Goal: Task Accomplishment & Management: Manage account settings

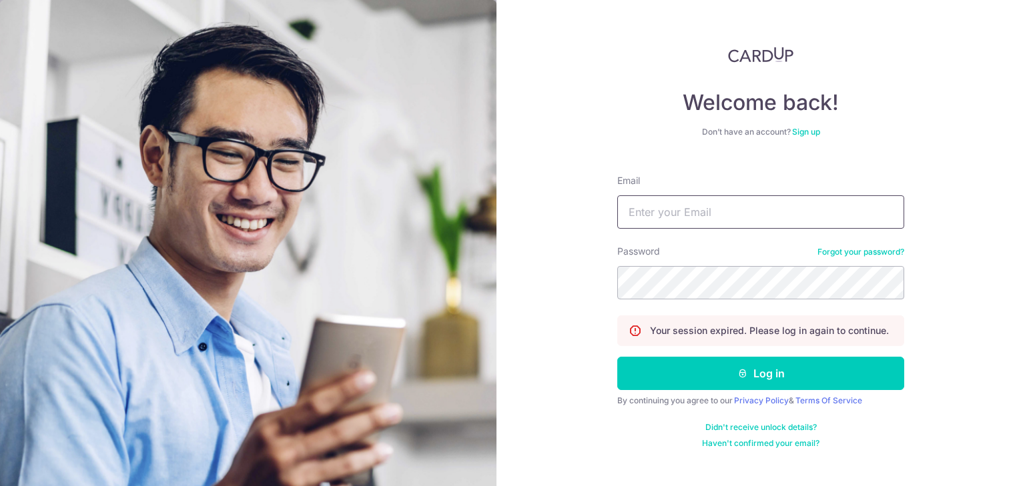
type input "[EMAIL_ADDRESS][DOMAIN_NAME]"
click at [617, 357] on button "Log in" at bounding box center [760, 373] width 287 height 33
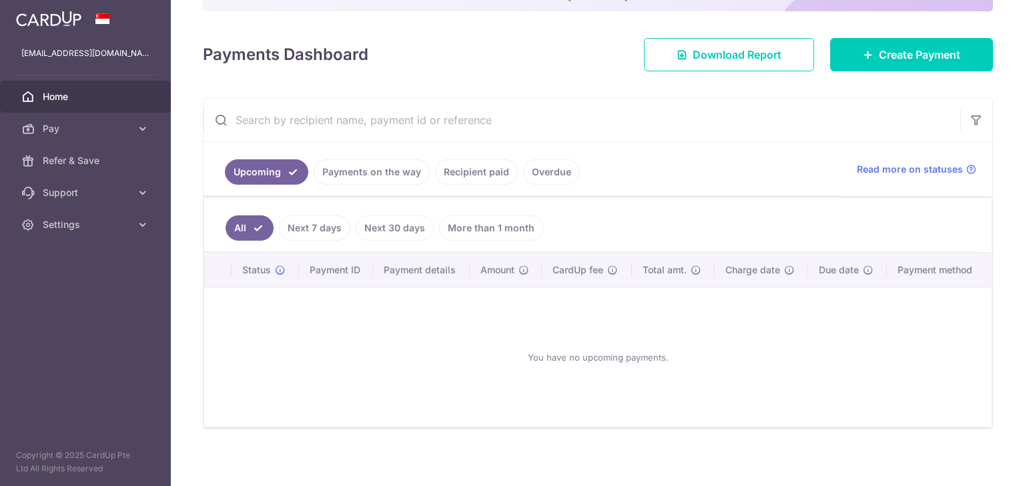
scroll to position [160, 0]
